Goal: Information Seeking & Learning: Stay updated

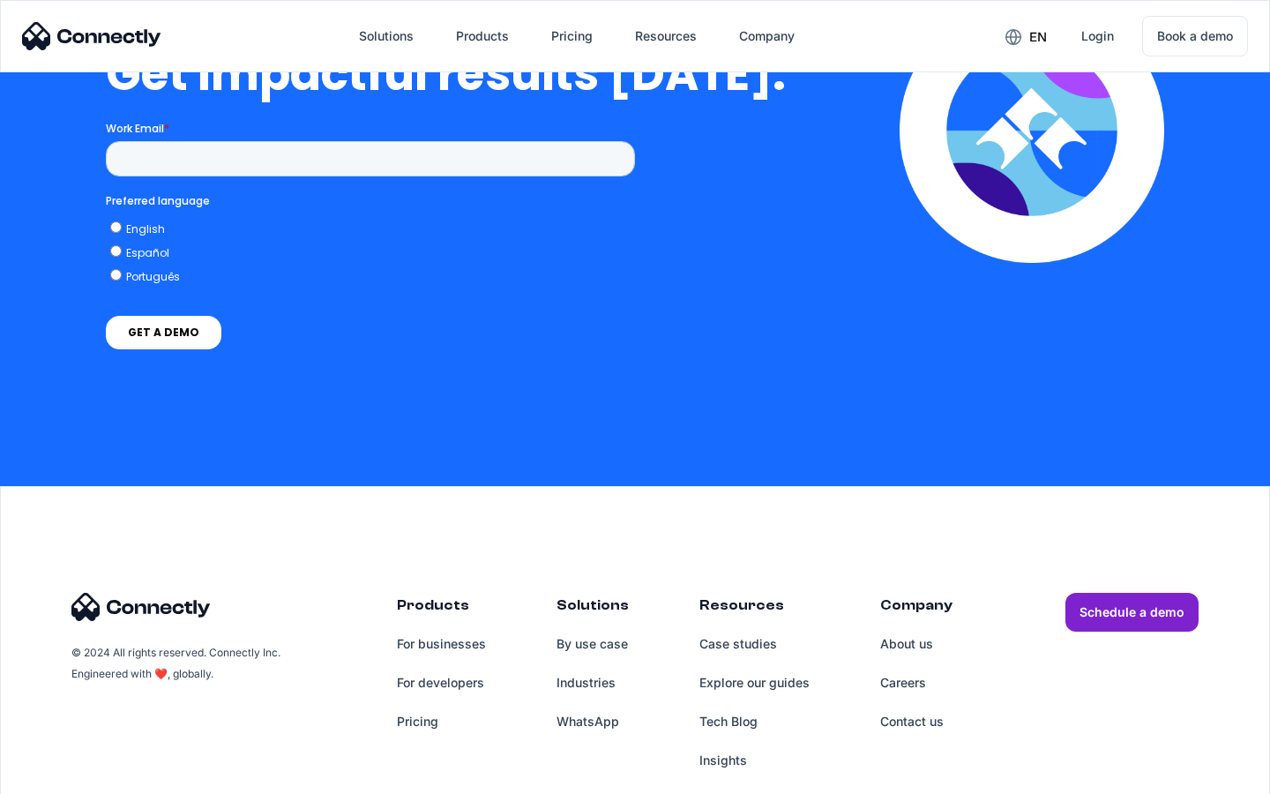
scroll to position [3892, 0]
